Goal: Complete application form: Complete application form

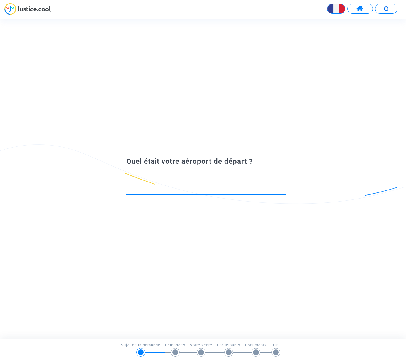
click at [164, 188] on input at bounding box center [206, 189] width 160 height 6
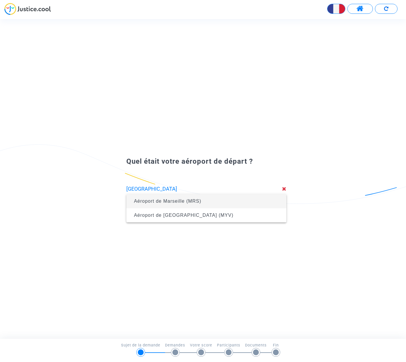
click at [151, 201] on span "Aéroport de Marseille (MRS)" at bounding box center [168, 201] width 68 height 5
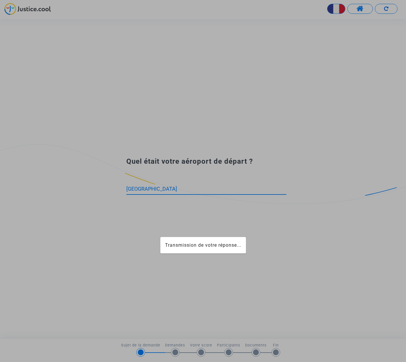
type input "Aéroport de Marseille (MRS)"
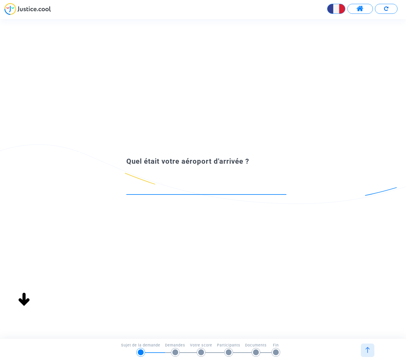
click at [151, 187] on input at bounding box center [206, 189] width 160 height 6
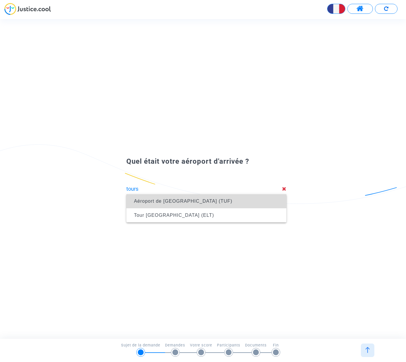
click at [172, 201] on span "Aéroport de Saint Symphorien (TUF)" at bounding box center [183, 201] width 99 height 5
type input "Aéroport de Saint Symphorien (TUF)"
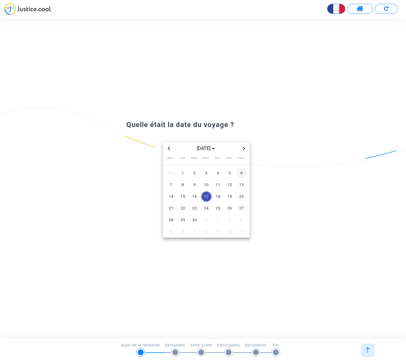
click at [241, 172] on span "6" at bounding box center [242, 173] width 11 height 11
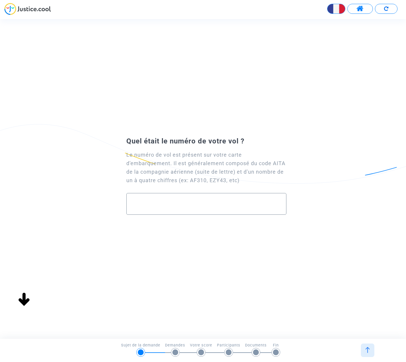
click at [167, 200] on input "text" at bounding box center [207, 203] width 148 height 7
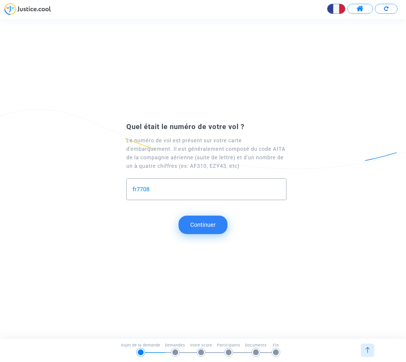
drag, startPoint x: 136, startPoint y: 188, endPoint x: 129, endPoint y: 188, distance: 7.6
click at [129, 188] on div "fr7708" at bounding box center [206, 189] width 160 height 22
type input "FR7708"
click at [208, 226] on button "Continuer" at bounding box center [203, 225] width 49 height 18
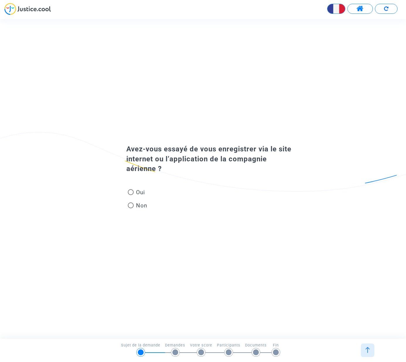
click at [131, 193] on span at bounding box center [131, 192] width 6 height 6
click at [131, 195] on input "Oui" at bounding box center [131, 195] width 0 height 0
radio input "true"
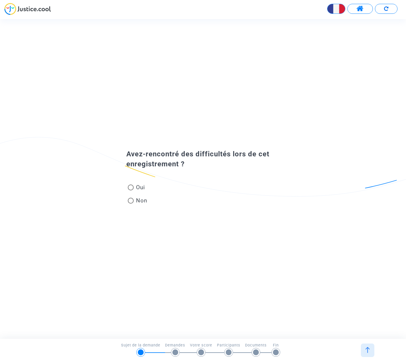
click at [131, 199] on span at bounding box center [131, 201] width 6 height 6
click at [131, 204] on input "Non" at bounding box center [131, 204] width 0 height 0
radio input "true"
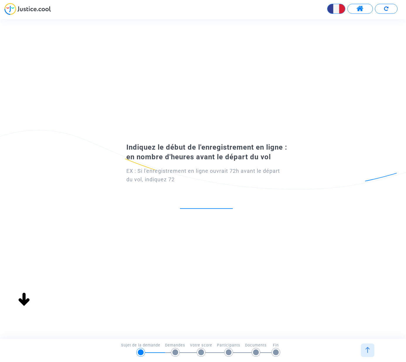
click at [209, 199] on input "number" at bounding box center [206, 202] width 53 height 8
type input "8"
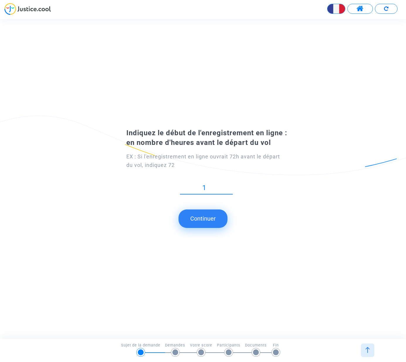
click at [230, 192] on input "1" at bounding box center [206, 188] width 53 height 8
click at [230, 184] on input "2" at bounding box center [206, 188] width 53 height 8
click at [230, 185] on input "3" at bounding box center [206, 188] width 53 height 8
click at [230, 185] on input "4" at bounding box center [206, 188] width 53 height 8
click at [230, 185] on input "5" at bounding box center [206, 188] width 53 height 8
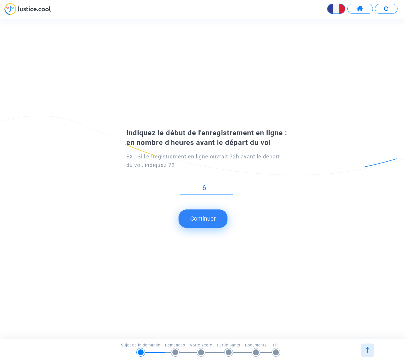
click at [230, 185] on input "6" at bounding box center [206, 188] width 53 height 8
click at [230, 185] on input "7" at bounding box center [206, 188] width 53 height 8
type input "8"
click at [230, 185] on input "8" at bounding box center [206, 188] width 53 height 8
click at [203, 220] on button "Continuer" at bounding box center [203, 219] width 49 height 18
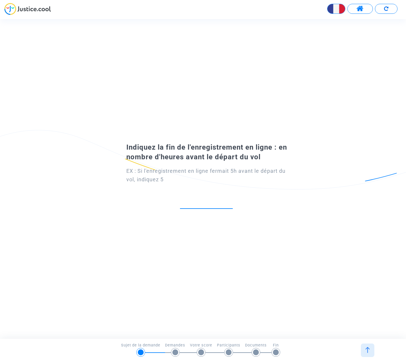
type input "1"
click at [230, 200] on div "1" at bounding box center [206, 203] width 53 height 23
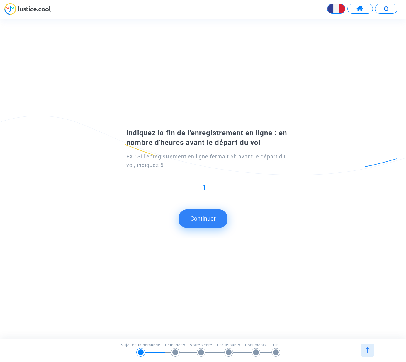
click at [208, 217] on button "Continuer" at bounding box center [203, 219] width 49 height 18
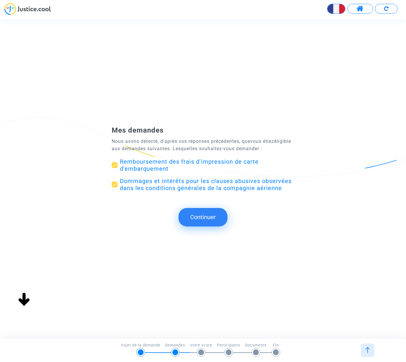
scroll to position [0, 0]
click at [114, 164] on span at bounding box center [115, 165] width 6 height 6
click at [114, 168] on input "Remboursement des frais d'impression de carte d'embarquement" at bounding box center [114, 168] width 0 height 0
click at [116, 165] on span at bounding box center [115, 165] width 6 height 6
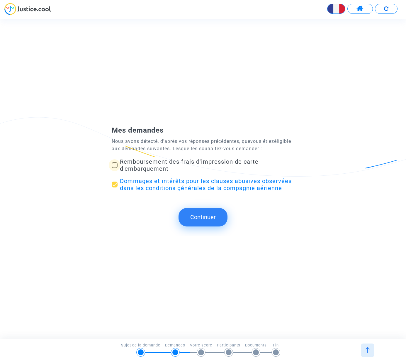
click at [115, 168] on input "Remboursement des frais d'impression de carte d'embarquement" at bounding box center [114, 168] width 0 height 0
checkbox input "true"
click at [194, 215] on button "Continuer" at bounding box center [203, 217] width 49 height 18
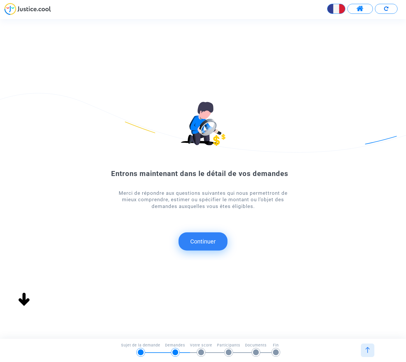
click at [203, 241] on button "Continuer" at bounding box center [203, 241] width 49 height 18
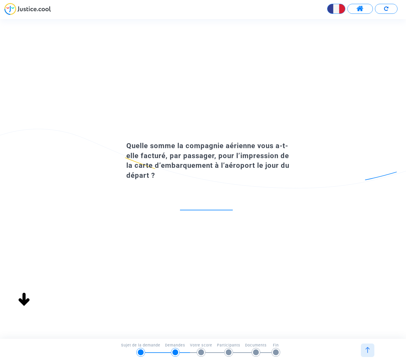
click at [205, 203] on input "number" at bounding box center [206, 204] width 53 height 8
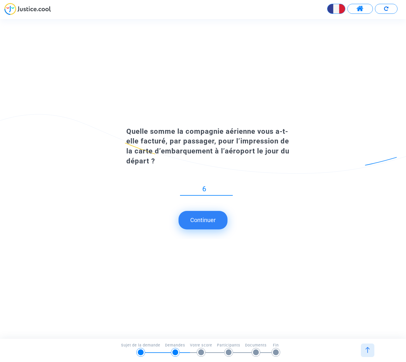
type input "60"
type input "60.50"
click at [202, 221] on button "Continuer" at bounding box center [203, 220] width 49 height 18
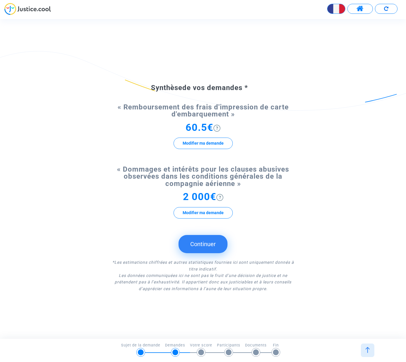
click at [202, 146] on button "Modifier ma demande" at bounding box center [203, 143] width 59 height 11
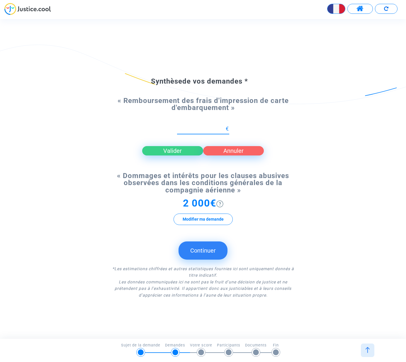
click at [171, 152] on button "Valider" at bounding box center [172, 150] width 61 height 9
drag, startPoint x: 219, startPoint y: 128, endPoint x: 176, endPoint y: 124, distance: 43.0
click at [175, 127] on mat-form-field "Nouvelle proposition €" at bounding box center [203, 129] width 61 height 23
type input "121.00"
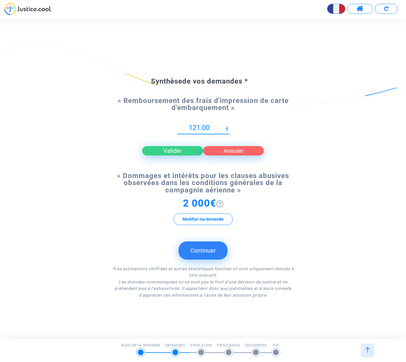
click at [170, 153] on button "Valider" at bounding box center [172, 150] width 61 height 9
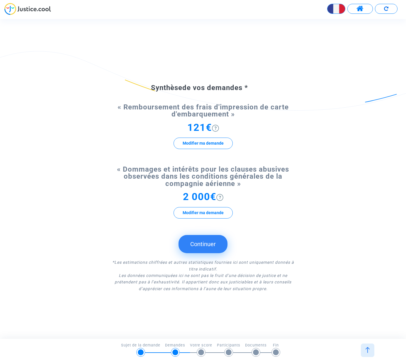
click at [221, 196] on img at bounding box center [220, 197] width 7 height 7
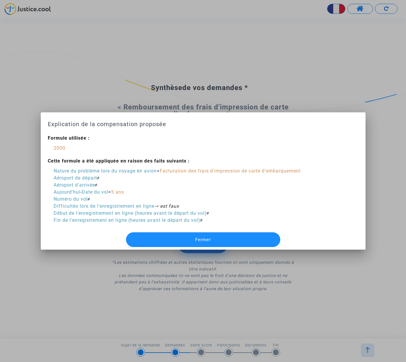
click at [203, 238] on span "Fermer" at bounding box center [203, 239] width 16 height 5
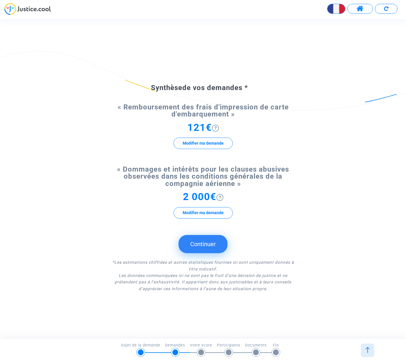
click at [201, 244] on button "Continuer" at bounding box center [203, 244] width 49 height 18
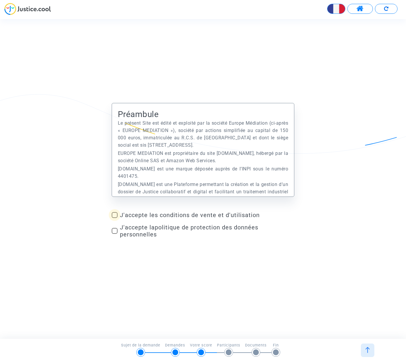
drag, startPoint x: 115, startPoint y: 214, endPoint x: 112, endPoint y: 219, distance: 5.7
click at [115, 214] on span at bounding box center [115, 215] width 6 height 6
click at [115, 218] on input "J'accepte les conditions de vente et d'utilisation" at bounding box center [114, 218] width 0 height 0
checkbox input "true"
drag, startPoint x: 114, startPoint y: 229, endPoint x: 119, endPoint y: 236, distance: 8.4
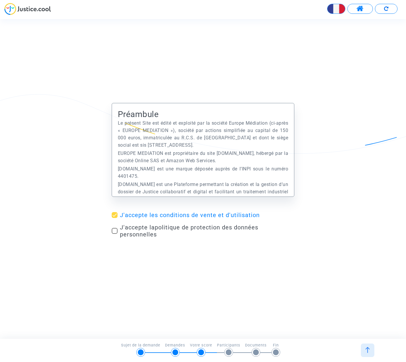
click at [114, 229] on span at bounding box center [115, 231] width 6 height 6
click at [114, 234] on input "J'accepte la politique de protection des données personnelles" at bounding box center [114, 234] width 0 height 0
checkbox input "true"
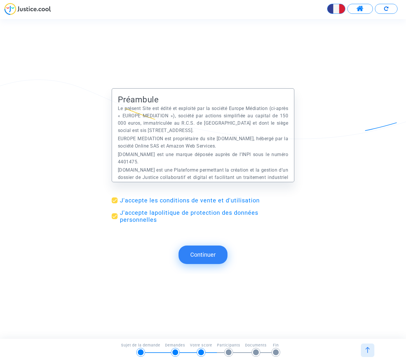
click at [199, 256] on button "Continuer" at bounding box center [203, 255] width 49 height 18
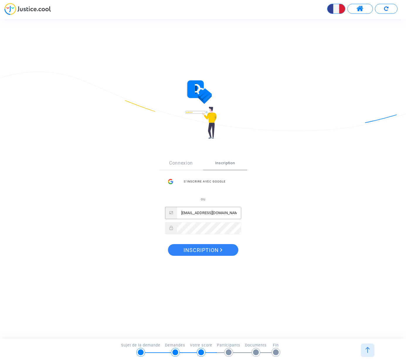
type input "patrickberlanphotographe@wanadoo.fr"
click at [202, 250] on span "Inscription" at bounding box center [203, 250] width 39 height 12
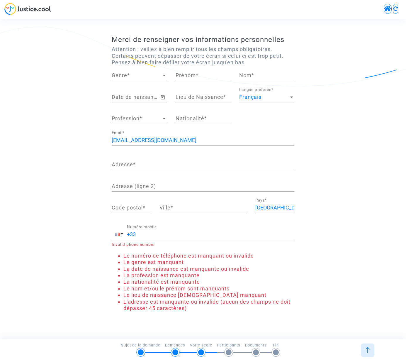
click at [146, 95] on div "Date de naissance *" at bounding box center [135, 94] width 47 height 15
click at [161, 95] on icon "Open calendar" at bounding box center [163, 97] width 4 height 4
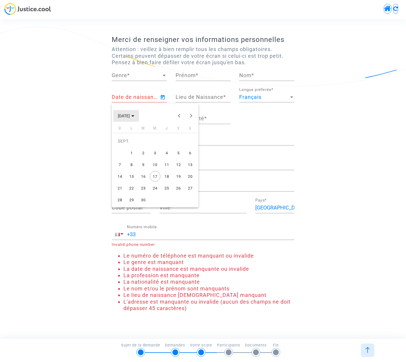
click at [134, 116] on polygon "Choose month and year" at bounding box center [132, 115] width 3 height 1
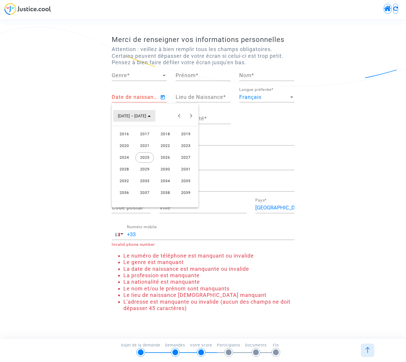
click at [142, 116] on span "[DATE] – [DATE]" at bounding box center [134, 115] width 33 height 5
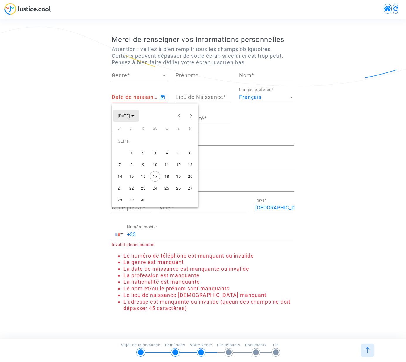
click at [134, 116] on polygon "Choose month and year" at bounding box center [132, 115] width 3 height 1
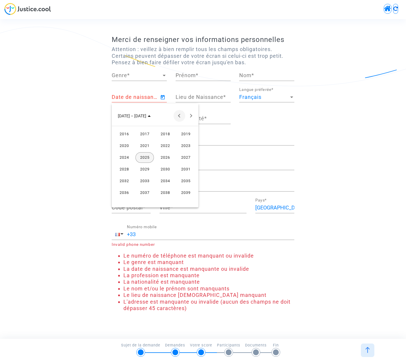
click at [179, 115] on button "Previous 24 years" at bounding box center [180, 116] width 12 height 12
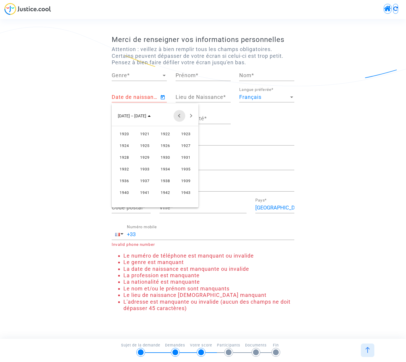
click at [179, 115] on button "Previous 24 years" at bounding box center [180, 116] width 12 height 12
click at [190, 114] on button "Next 24 years" at bounding box center [191, 116] width 12 height 12
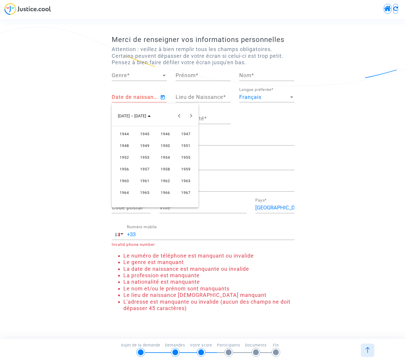
scroll to position [0, 0]
click at [165, 142] on div "1950" at bounding box center [165, 146] width 18 height 11
click at [187, 167] on div "DÉC." at bounding box center [186, 169] width 18 height 11
click at [165, 163] on div "14" at bounding box center [167, 164] width 11 height 11
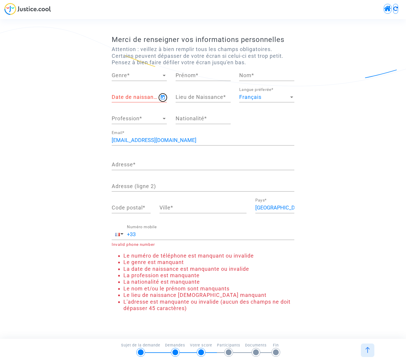
type input "14/12/1950"
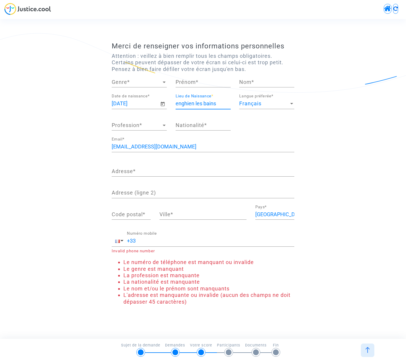
type input "enghien les bains"
click at [135, 126] on span "Profession" at bounding box center [137, 125] width 50 height 6
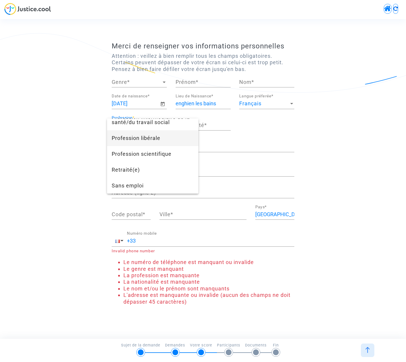
click at [139, 140] on span "Profession libérale" at bounding box center [153, 138] width 82 height 16
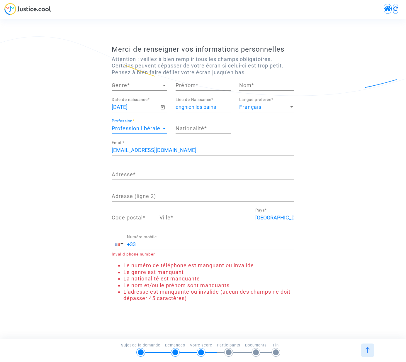
scroll to position [428, 0]
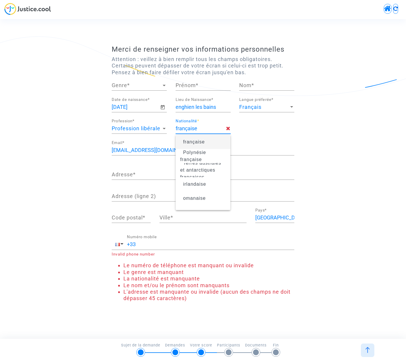
type input "française"
click at [195, 142] on span "française" at bounding box center [194, 141] width 22 height 5
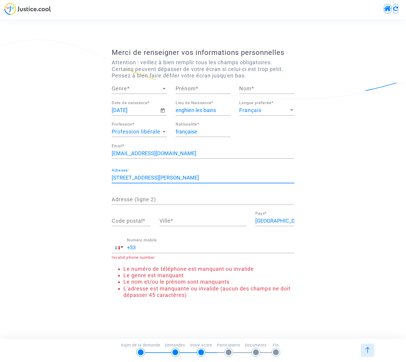
type input "256 rue Roland Garros"
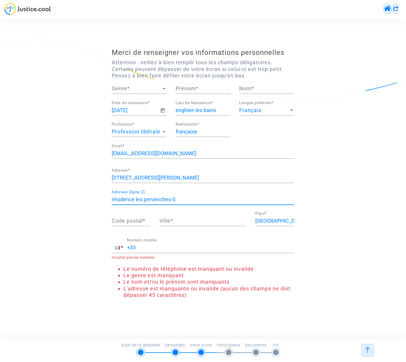
type input "résidence les pervenches G"
type input "83600"
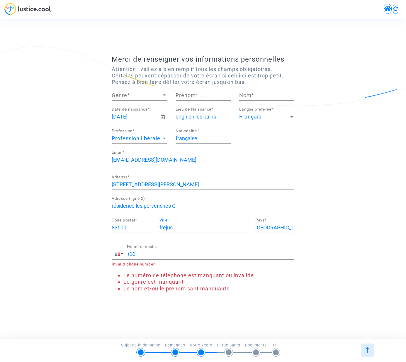
drag, startPoint x: 161, startPoint y: 227, endPoint x: 174, endPoint y: 229, distance: 12.8
click at [160, 227] on input "frejus" at bounding box center [203, 228] width 87 height 6
type input "Frejus"
click at [165, 255] on input "+33" at bounding box center [211, 254] width 168 height 6
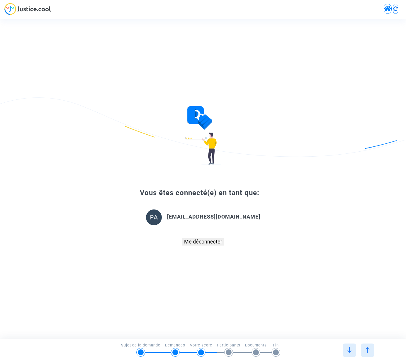
type input "+33 0616578601"
click at [202, 241] on button "Me déconnecter" at bounding box center [204, 241] width 42 height 7
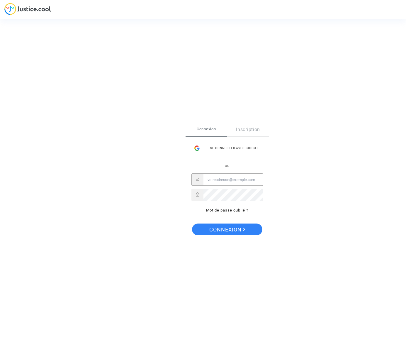
drag, startPoint x: 219, startPoint y: 178, endPoint x: 308, endPoint y: 160, distance: 91.4
click at [240, 180] on input "Email" at bounding box center [234, 180] width 60 height 12
click at [213, 180] on input "Email" at bounding box center [234, 180] width 60 height 12
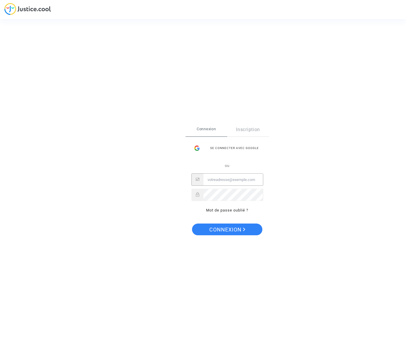
click at [225, 178] on input "Email" at bounding box center [234, 180] width 60 height 12
type input "[EMAIL_ADDRESS][DOMAIN_NAME]"
click at [225, 231] on span "Connexion" at bounding box center [228, 230] width 36 height 12
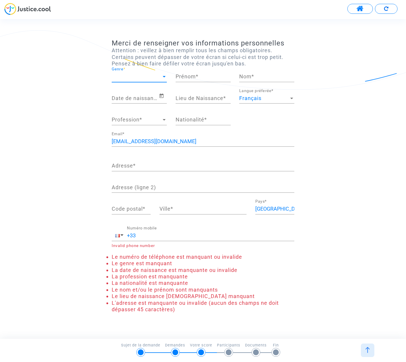
click at [163, 77] on div at bounding box center [164, 76] width 3 height 1
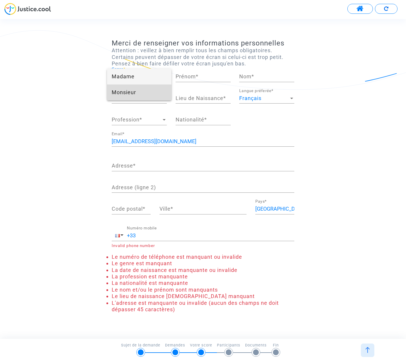
drag, startPoint x: 127, startPoint y: 93, endPoint x: 156, endPoint y: 89, distance: 29.1
click at [127, 93] on span "Monsieur" at bounding box center [139, 93] width 55 height 16
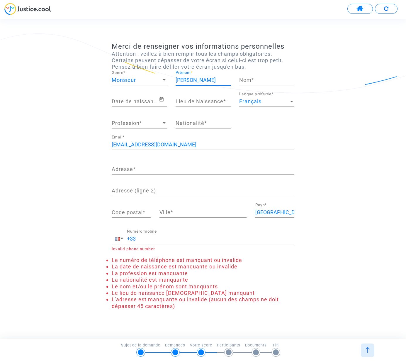
scroll to position [0, 1]
type input "patrick"
click at [266, 76] on div "Nom *" at bounding box center [266, 77] width 55 height 15
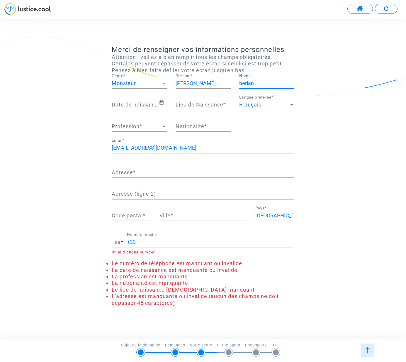
type input "berlan"
click at [146, 104] on input "Date de naissance *" at bounding box center [135, 105] width 47 height 6
click at [161, 102] on icon "Open calendar" at bounding box center [161, 102] width 5 height 7
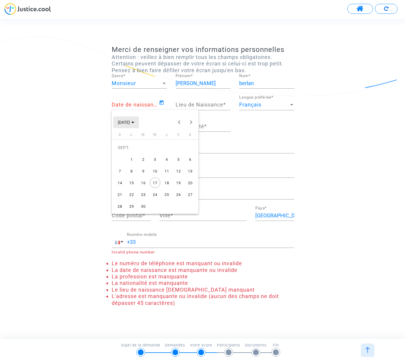
click at [134, 121] on span "SEPT. 2025" at bounding box center [126, 122] width 16 height 5
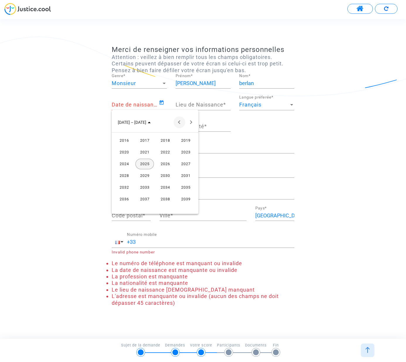
click at [180, 122] on button "Previous 24 years" at bounding box center [180, 123] width 12 height 12
click at [180, 121] on button "Previous 24 years" at bounding box center [180, 123] width 12 height 12
click at [192, 122] on button "Next 24 years" at bounding box center [191, 123] width 12 height 12
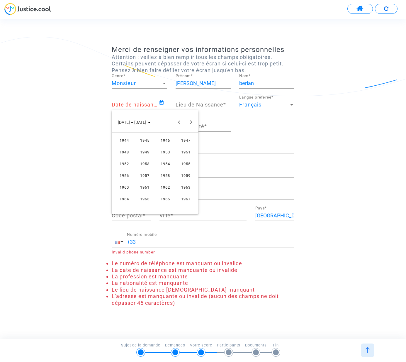
click at [167, 152] on div "1950" at bounding box center [165, 152] width 18 height 11
click at [182, 174] on div "DÉC." at bounding box center [186, 176] width 18 height 11
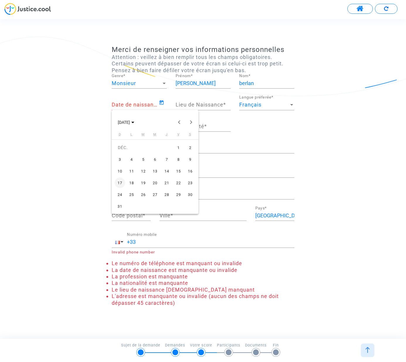
click at [167, 171] on div "14" at bounding box center [167, 171] width 11 height 11
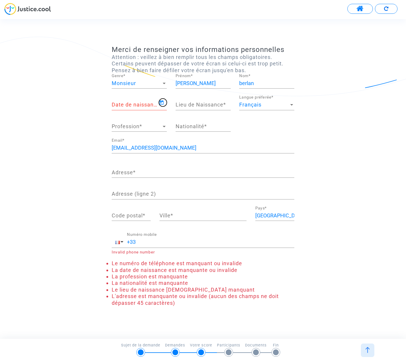
type input "14/12/1950"
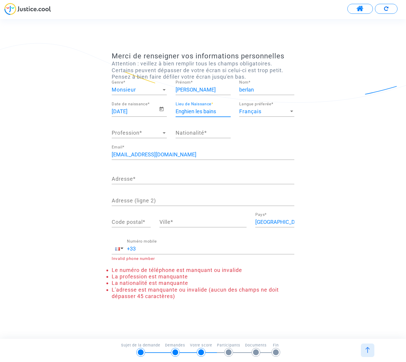
type input "Enghien les bains"
click at [138, 134] on span "Profession" at bounding box center [137, 133] width 50 height 6
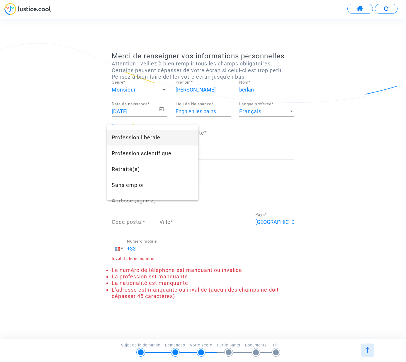
click at [151, 142] on span "Profession libérale" at bounding box center [153, 138] width 82 height 16
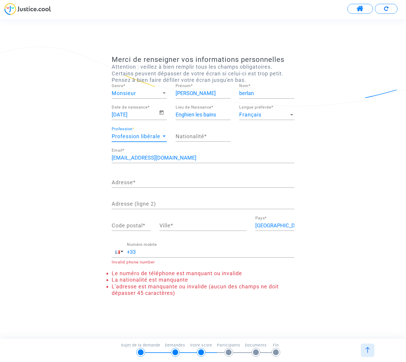
scroll to position [428, 0]
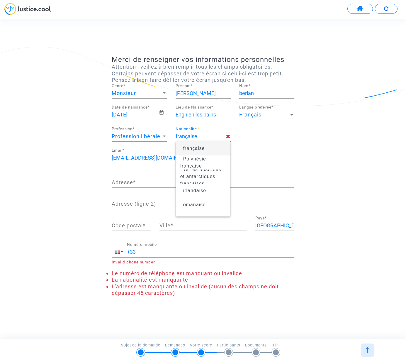
type input "française"
drag, startPoint x: 188, startPoint y: 148, endPoint x: 187, endPoint y: 151, distance: 3.2
click at [188, 148] on span "française" at bounding box center [194, 148] width 22 height 5
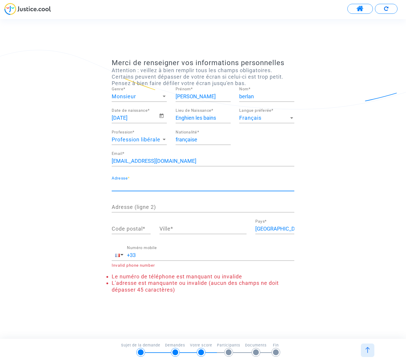
drag, startPoint x: 161, startPoint y: 188, endPoint x: 165, endPoint y: 186, distance: 3.5
type input "256 rue roland garros"
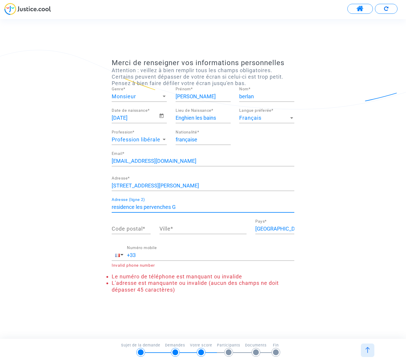
type input "residence les pervenches G"
click at [128, 222] on div "Code postal *" at bounding box center [131, 226] width 39 height 15
type input "83600"
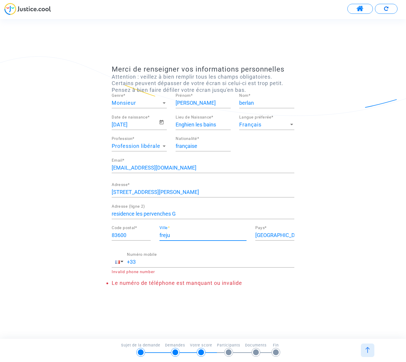
type input "frejus"
drag, startPoint x: 178, startPoint y: 237, endPoint x: 148, endPoint y: 236, distance: 30.5
click at [148, 236] on div "83600 Code postal * frejus Ville * France Pays *" at bounding box center [203, 237] width 192 height 22
type input "Frejus"
click at [138, 261] on input "+33" at bounding box center [211, 262] width 168 height 6
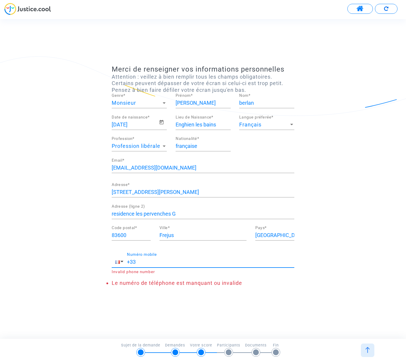
click at [143, 261] on input "+33" at bounding box center [211, 262] width 168 height 6
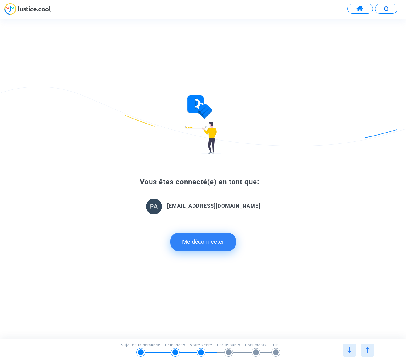
scroll to position [0, 0]
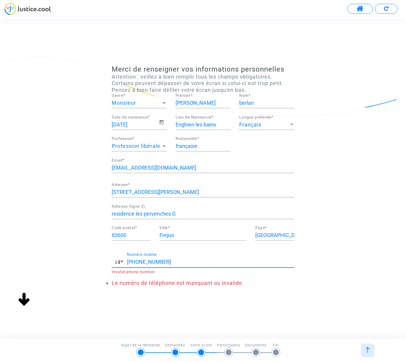
click at [232, 255] on div "Continuer Continuer Vous êtes connecté(e) en tant que: patrickberlanphotographe…" at bounding box center [208, 179] width 417 height 320
click at [140, 262] on input "+33 0616578601" at bounding box center [211, 262] width 168 height 6
click at [186, 262] on input "+33 616578601" at bounding box center [211, 262] width 168 height 6
type input "+33 616578601"
click at [171, 285] on li "Le numéro de téléphone est manquant ou invalide" at bounding box center [203, 283] width 183 height 6
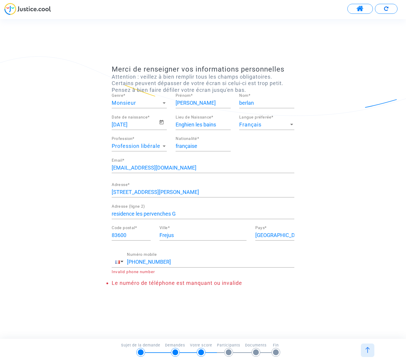
click at [175, 263] on input "+33 616578601" at bounding box center [211, 262] width 168 height 6
drag, startPoint x: 168, startPoint y: 261, endPoint x: 122, endPoint y: 257, distance: 46.0
click at [122, 257] on div "+33 616578601 Numéro mobile" at bounding box center [203, 259] width 183 height 15
click at [143, 263] on input "Numéro mobile" at bounding box center [211, 262] width 168 height 6
type input "0616578601"
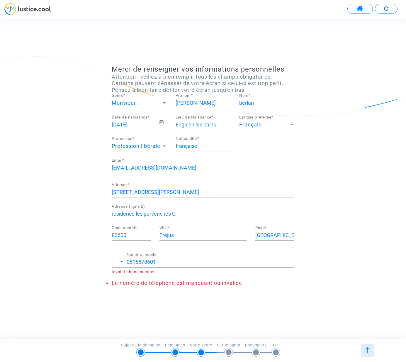
click at [194, 295] on div "Merci de renseigner vos informations personnelles Attention : veillez à bien re…" at bounding box center [203, 179] width 406 height 236
click at [227, 353] on div at bounding box center [229, 353] width 6 height 6
click at [122, 262] on span "button" at bounding box center [121, 261] width 3 height 1
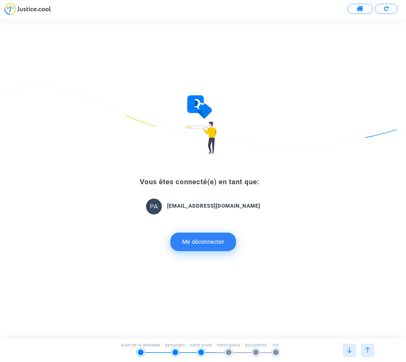
scroll to position [0, 0]
click at [212, 291] on div "Vous êtes connecté(e) en tant que: patrickberlanphotographe@wanadoo.fr Me décon…" at bounding box center [203, 179] width 406 height 320
drag, startPoint x: 311, startPoint y: 103, endPoint x: 309, endPoint y: 58, distance: 45.2
click at [310, 58] on div "Vous êtes connecté(e) en tant que: patrickberlanphotographe@wanadoo.fr Me décon…" at bounding box center [203, 179] width 406 height 320
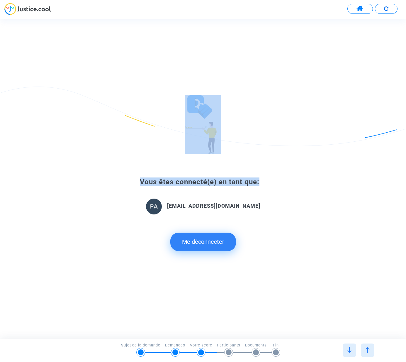
drag, startPoint x: 303, startPoint y: 218, endPoint x: 308, endPoint y: 120, distance: 98.7
click at [311, 114] on div "Vous êtes connecté(e) en tant que: patrickberlanphotographe@wanadoo.fr Me décon…" at bounding box center [203, 178] width 406 height 167
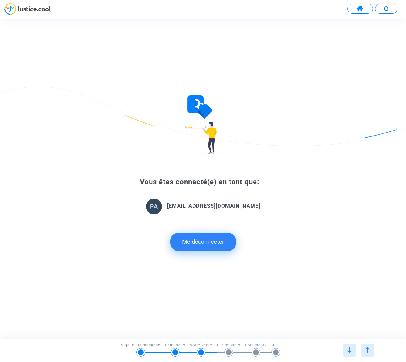
click at [308, 222] on div "Vous êtes connecté(e) en tant que: patrickberlanphotographe@wanadoo.fr Me décon…" at bounding box center [203, 178] width 406 height 167
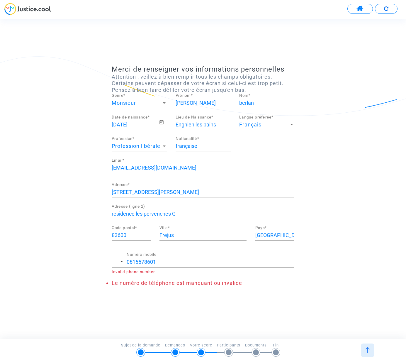
click at [122, 261] on span "button" at bounding box center [121, 261] width 3 height 1
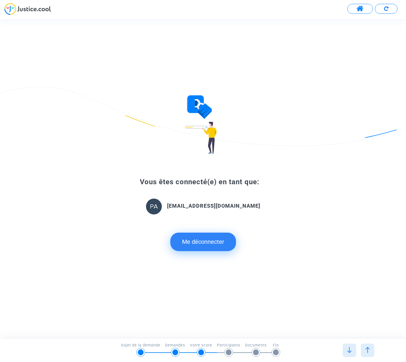
click at [214, 305] on div "Vous êtes connecté(e) en tant que: patrickberlanphotographe@wanadoo.fr Me décon…" at bounding box center [203, 179] width 406 height 320
drag, startPoint x: 287, startPoint y: 323, endPoint x: 286, endPoint y: 320, distance: 2.9
click at [287, 320] on div "Vous êtes connecté(e) en tant que: patrickberlanphotographe@wanadoo.fr Me décon…" at bounding box center [203, 179] width 406 height 320
drag, startPoint x: 286, startPoint y: 314, endPoint x: 286, endPoint y: 303, distance: 11.2
click at [286, 303] on div "Vous êtes connecté(e) en tant que: patrickberlanphotographe@wanadoo.fr Me décon…" at bounding box center [203, 179] width 406 height 320
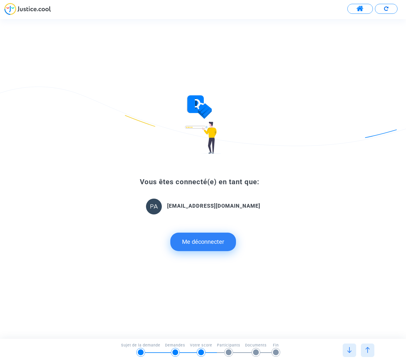
click at [286, 291] on div "Vous êtes connecté(e) en tant que: patrickberlanphotographe@wanadoo.fr Me décon…" at bounding box center [203, 179] width 406 height 320
drag, startPoint x: 237, startPoint y: 227, endPoint x: 237, endPoint y: 200, distance: 27.0
click at [237, 207] on div "Vous êtes connecté(e) en tant que: patrickberlanphotographe@wanadoo.fr Me décon…" at bounding box center [203, 214] width 183 height 73
click at [243, 246] on div "Vous êtes connecté(e) en tant que: patrickberlanphotographe@wanadoo.fr Me décon…" at bounding box center [203, 214] width 183 height 73
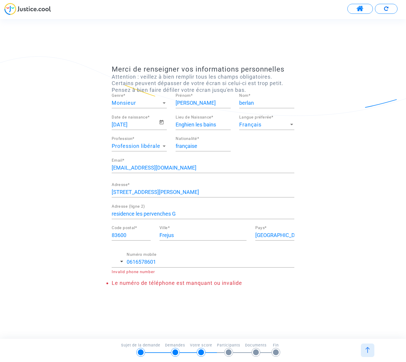
click at [122, 261] on span "button" at bounding box center [121, 261] width 3 height 1
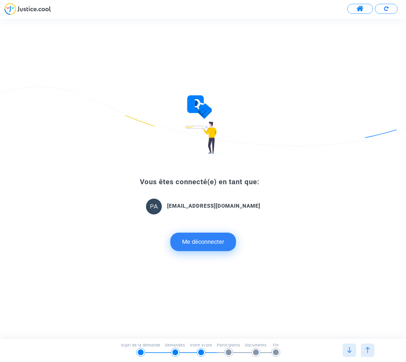
click at [230, 269] on div "Vous êtes connecté(e) en tant que: patrickberlanphotographe@wanadoo.fr Me décon…" at bounding box center [203, 179] width 406 height 184
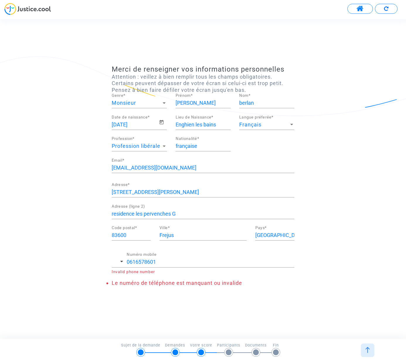
click at [122, 260] on button "button" at bounding box center [119, 262] width 15 height 11
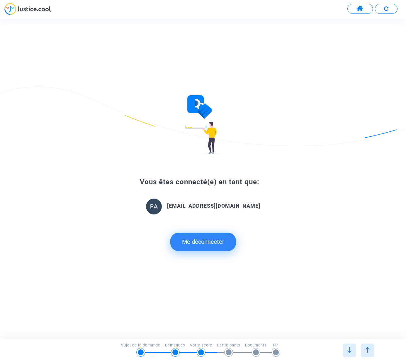
click at [162, 277] on div "Vous êtes connecté(e) en tant que: patrickberlanphotographe@wanadoo.fr Me décon…" at bounding box center [203, 179] width 406 height 320
click at [163, 275] on div "Vous êtes connecté(e) en tant que: patrickberlanphotographe@wanadoo.fr Me décon…" at bounding box center [203, 179] width 406 height 320
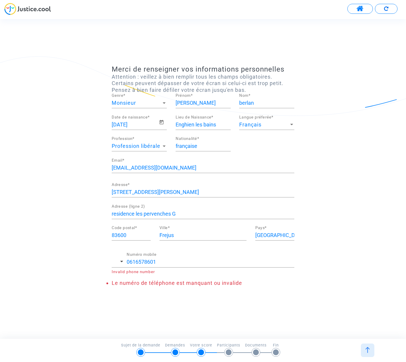
click at [121, 262] on button "button" at bounding box center [119, 262] width 15 height 11
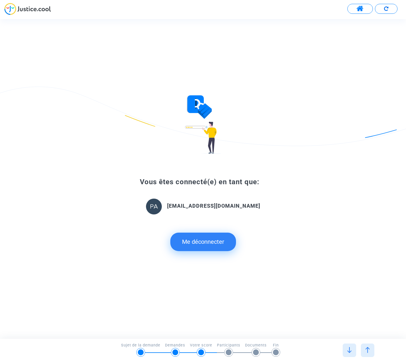
click at [193, 269] on div "Vous êtes connecté(e) en tant que: patrickberlanphotographe@wanadoo.fr Me décon…" at bounding box center [203, 179] width 406 height 184
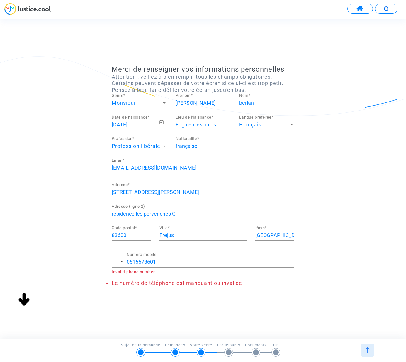
click at [196, 242] on div "Continuer Continuer Vous êtes connecté(e) en tant que: patrickberlanphotographe…" at bounding box center [208, 179] width 417 height 320
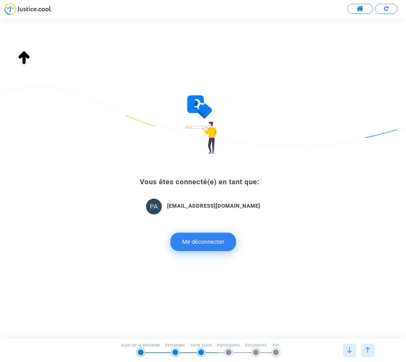
click at [198, 241] on button "Me déconnecter" at bounding box center [204, 242] width 66 height 18
